Goal: Task Accomplishment & Management: Use online tool/utility

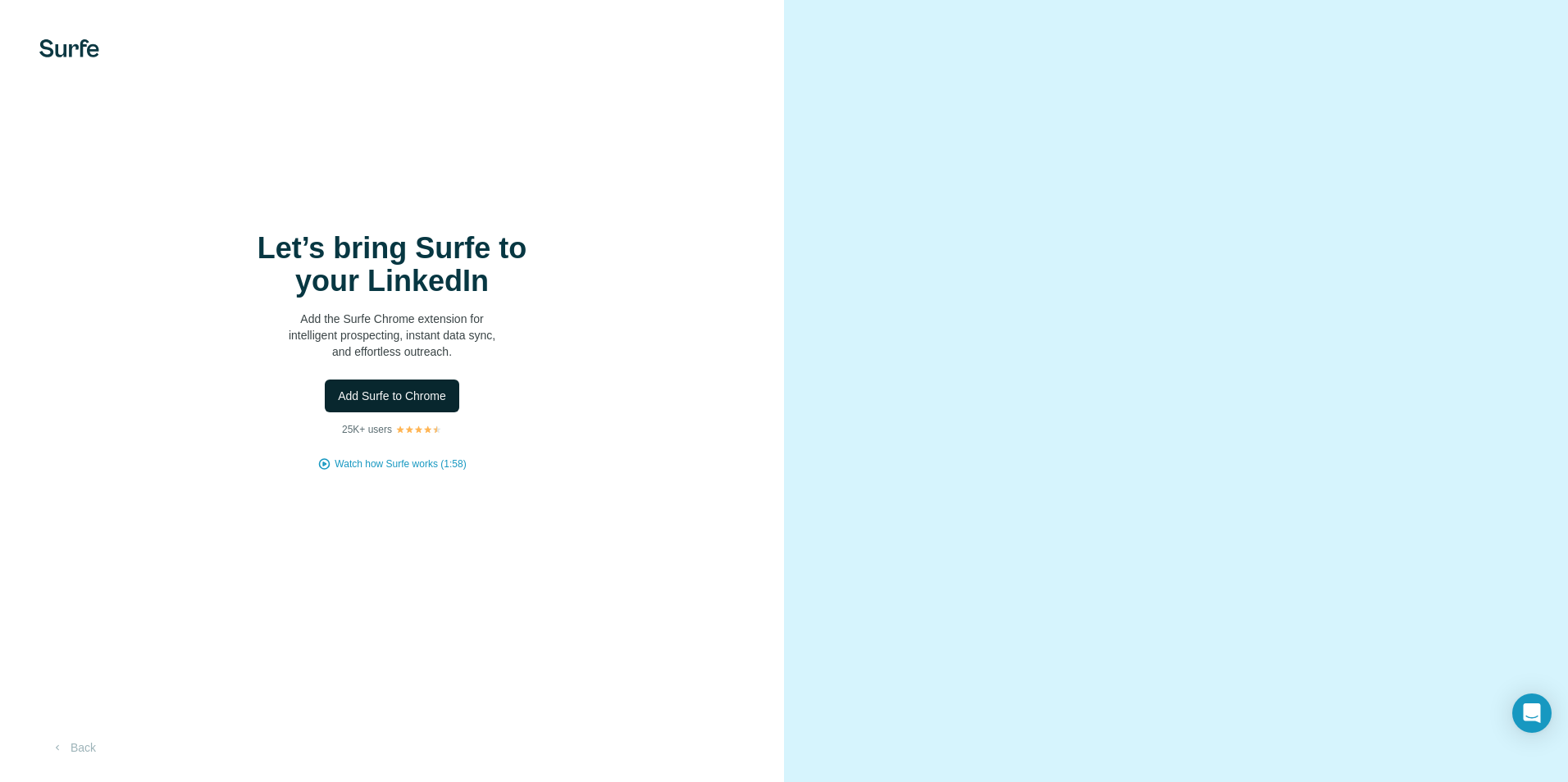
click at [413, 393] on span "Add Surfe to Chrome" at bounding box center [391, 396] width 108 height 16
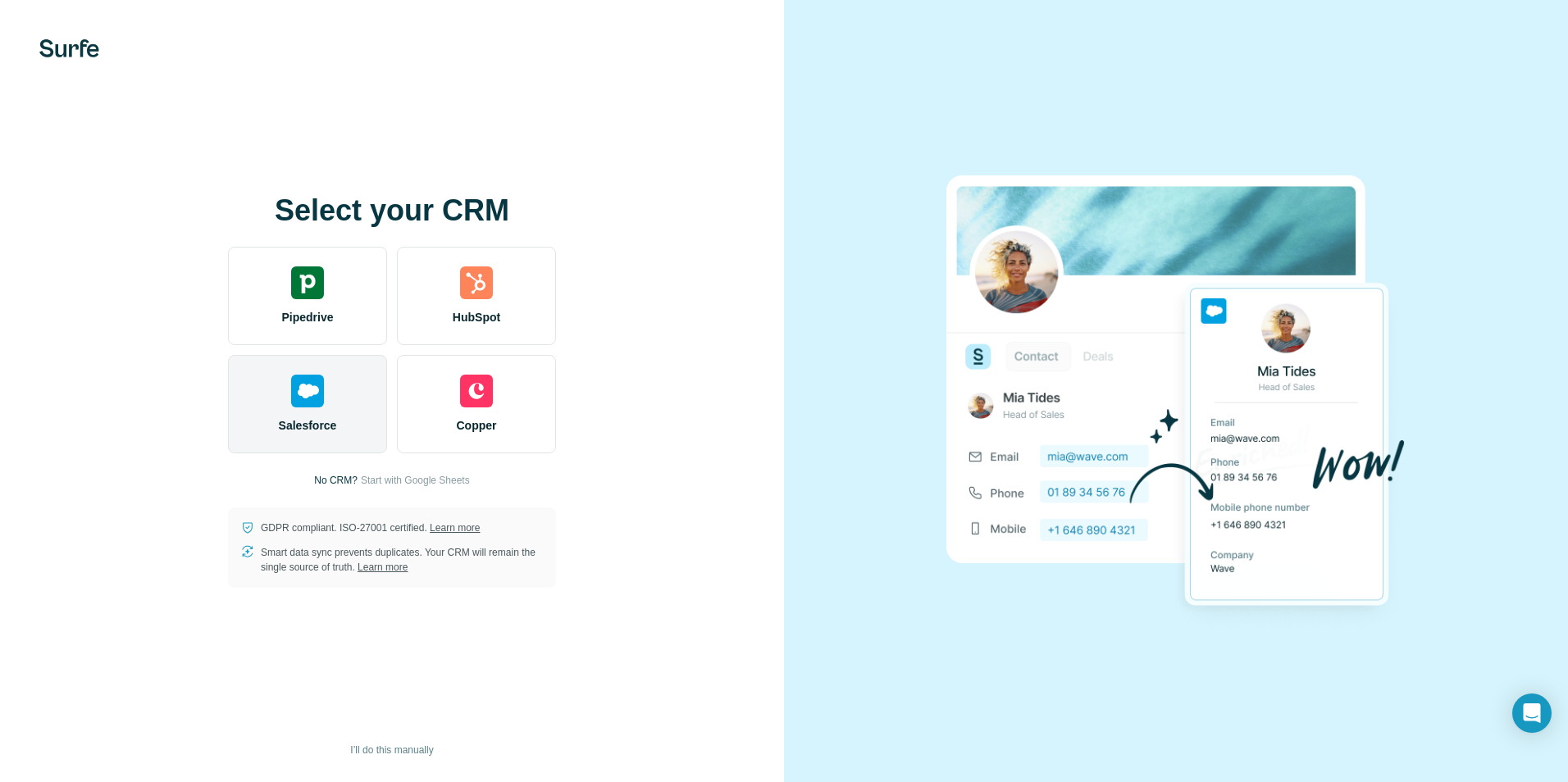
click at [321, 392] on img at bounding box center [307, 391] width 33 height 33
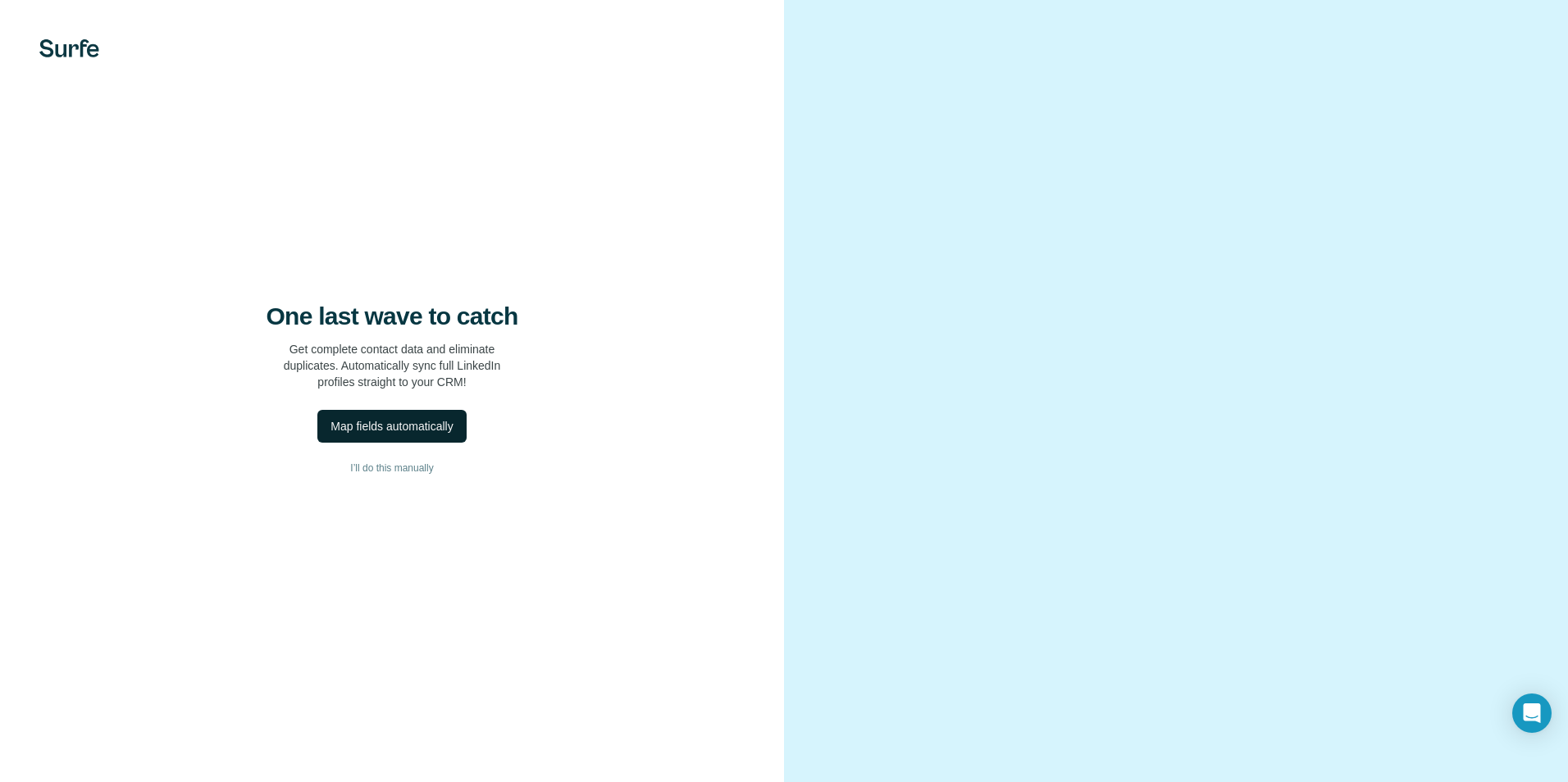
click at [389, 427] on div "Map fields automatically" at bounding box center [392, 425] width 122 height 16
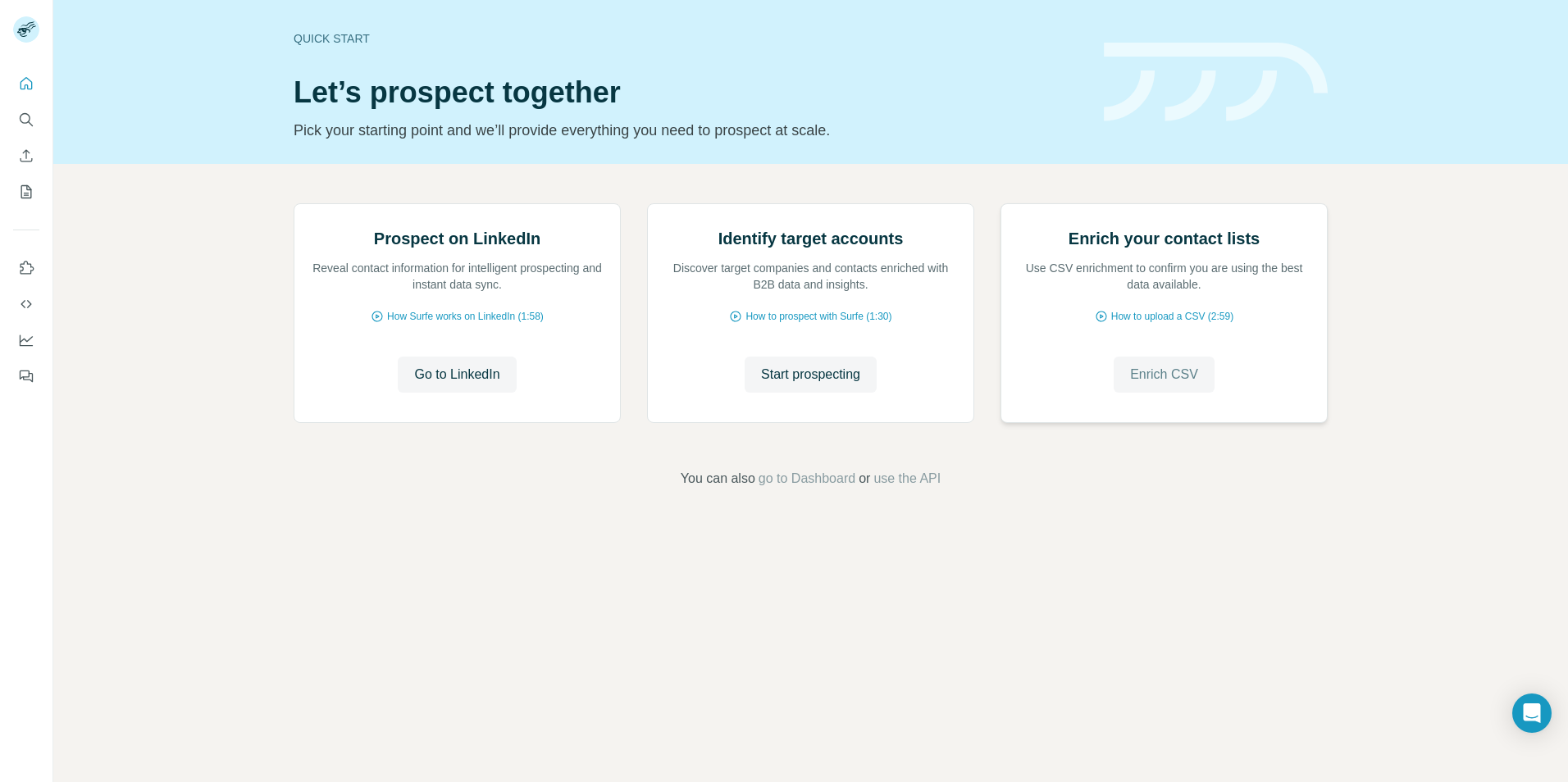
click at [1160, 384] on span "Enrich CSV" at bounding box center [1164, 375] width 68 height 20
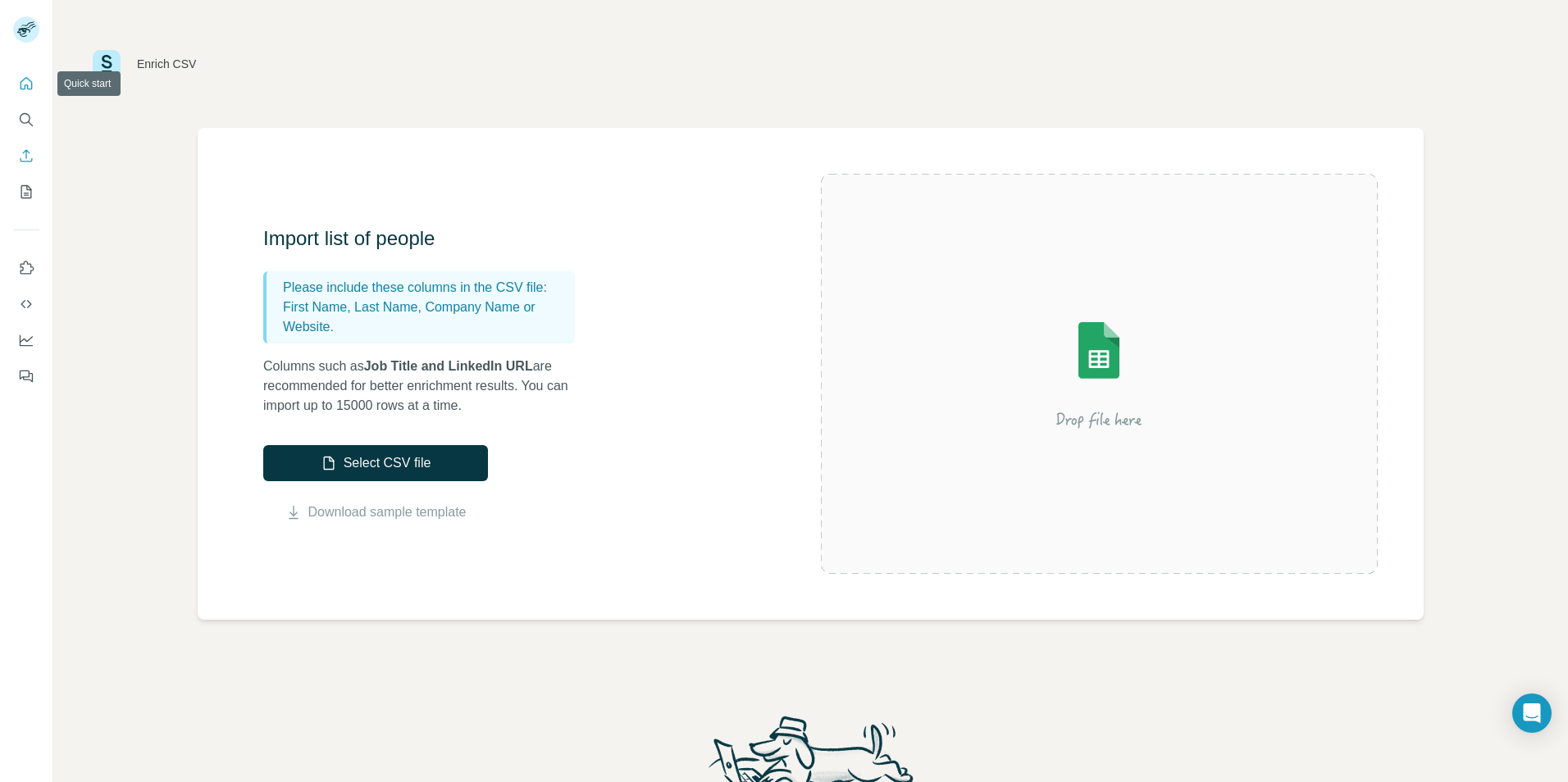
click at [23, 87] on icon "Quick start" at bounding box center [26, 83] width 16 height 16
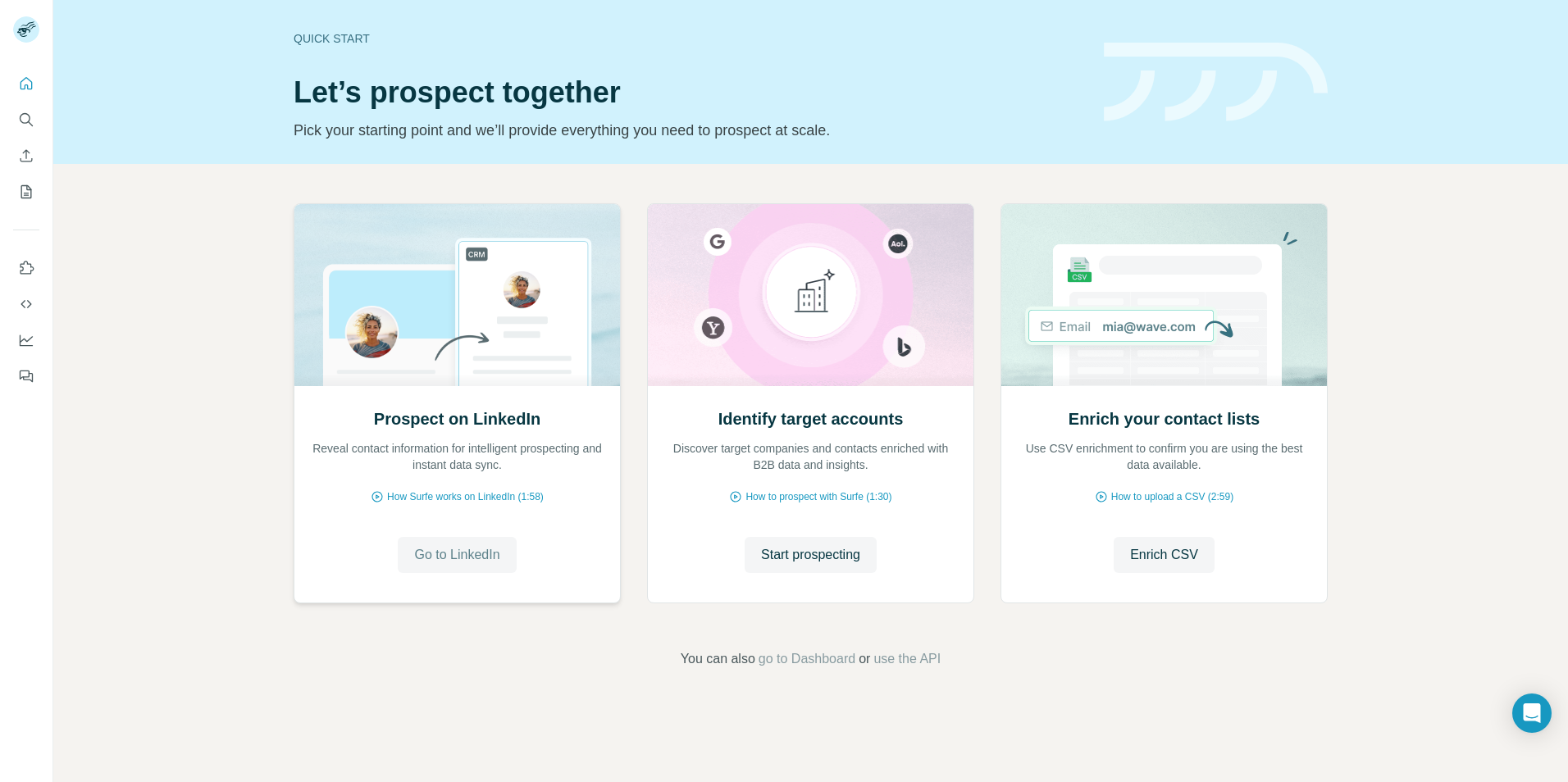
click at [446, 551] on span "Go to LinkedIn" at bounding box center [456, 554] width 85 height 20
click at [803, 661] on span "go to Dashboard" at bounding box center [806, 659] width 97 height 20
